Goal: Task Accomplishment & Management: Manage account settings

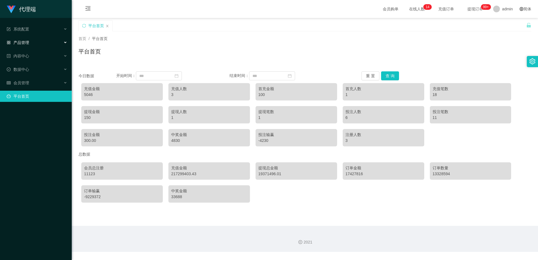
click at [42, 43] on div "产品管理" at bounding box center [36, 42] width 72 height 11
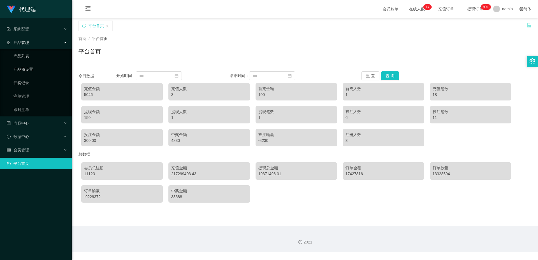
click at [32, 71] on link "产品预设置" at bounding box center [40, 69] width 54 height 11
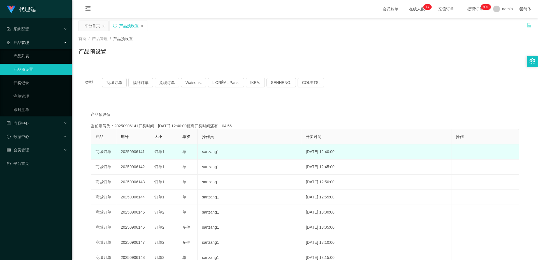
click at [134, 151] on td "20250906141" at bounding box center [133, 152] width 34 height 15
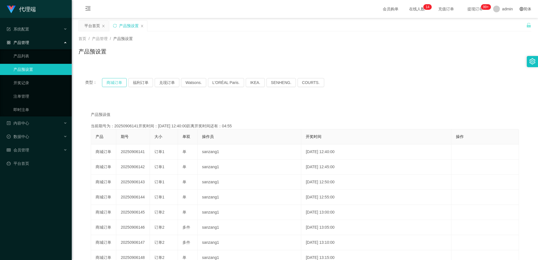
click at [116, 82] on button "商城订单" at bounding box center [114, 82] width 25 height 9
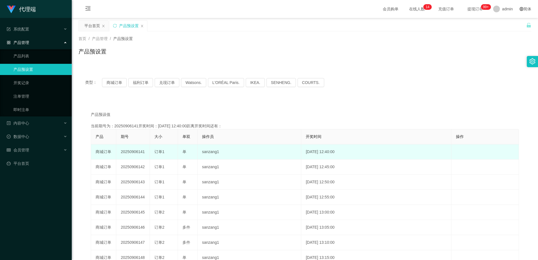
click at [132, 153] on td "20250906141" at bounding box center [133, 152] width 34 height 15
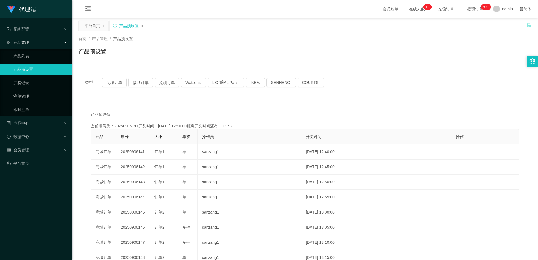
click at [33, 95] on link "注单管理" at bounding box center [40, 96] width 54 height 11
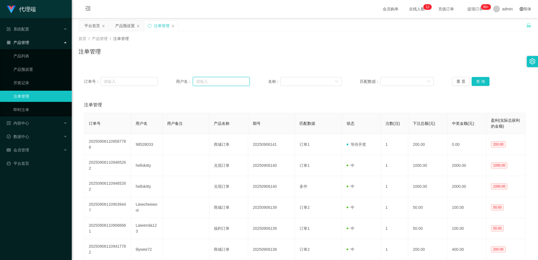
click at [202, 78] on input "text" at bounding box center [221, 81] width 57 height 9
paste input "98528033"
type input "98528033"
click at [481, 82] on button "查 询" at bounding box center [481, 81] width 18 height 9
drag, startPoint x: 121, startPoint y: 26, endPoint x: 139, endPoint y: 28, distance: 18.0
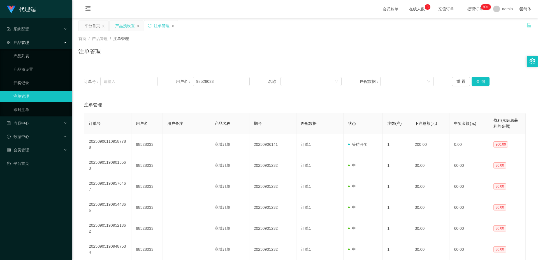
click at [121, 26] on div "产品预设置" at bounding box center [125, 25] width 20 height 11
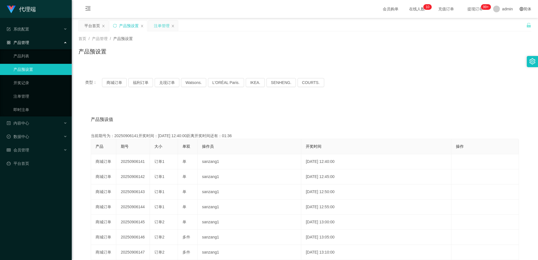
click at [164, 25] on div "注单管理" at bounding box center [162, 25] width 16 height 11
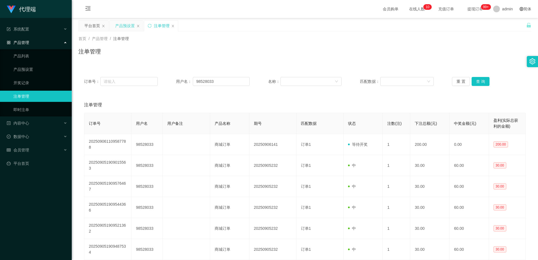
click at [126, 26] on div "产品预设置" at bounding box center [125, 25] width 20 height 11
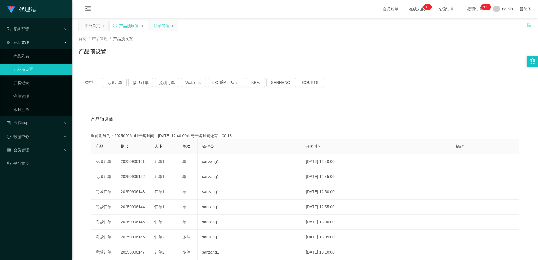
click at [162, 24] on div "注单管理" at bounding box center [162, 25] width 16 height 11
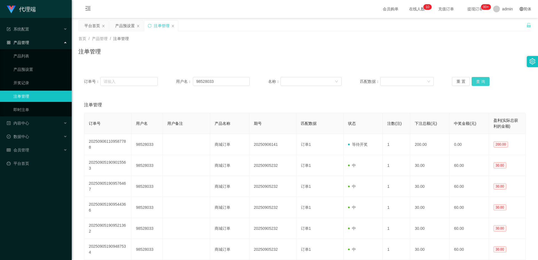
click at [482, 82] on button "查 询" at bounding box center [481, 81] width 18 height 9
click at [484, 76] on div "订单号： 用户名： 98528033 名称： 匹配数据： 重 置 查 询" at bounding box center [304, 81] width 453 height 20
click at [478, 83] on button "查 询" at bounding box center [481, 81] width 18 height 9
click at [226, 80] on input "98528033" at bounding box center [221, 81] width 57 height 9
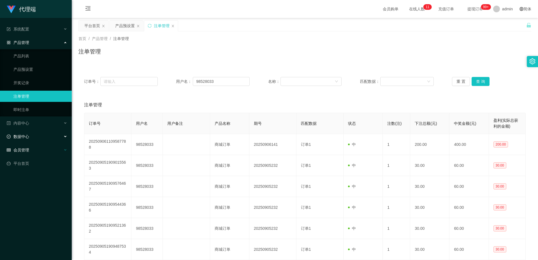
click at [40, 148] on div "会员管理" at bounding box center [36, 150] width 72 height 11
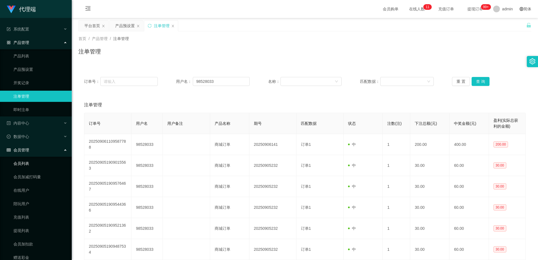
click at [30, 161] on link "会员列表" at bounding box center [40, 163] width 54 height 11
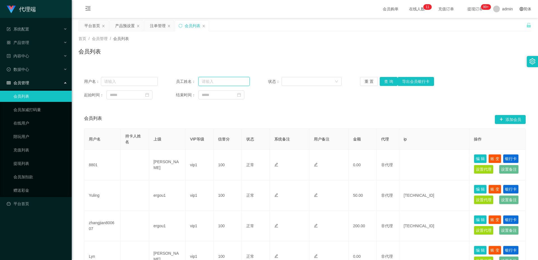
click at [215, 80] on input "text" at bounding box center [223, 81] width 51 height 9
paste input "98528033"
type input "98528033"
click at [149, 81] on input "text" at bounding box center [129, 81] width 57 height 9
paste input "98528033"
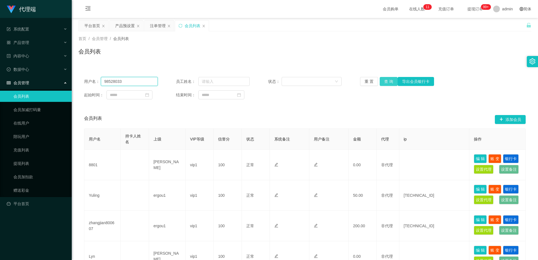
type input "98528033"
click at [386, 80] on button "查 询" at bounding box center [389, 81] width 18 height 9
